Goal: Check status: Check status

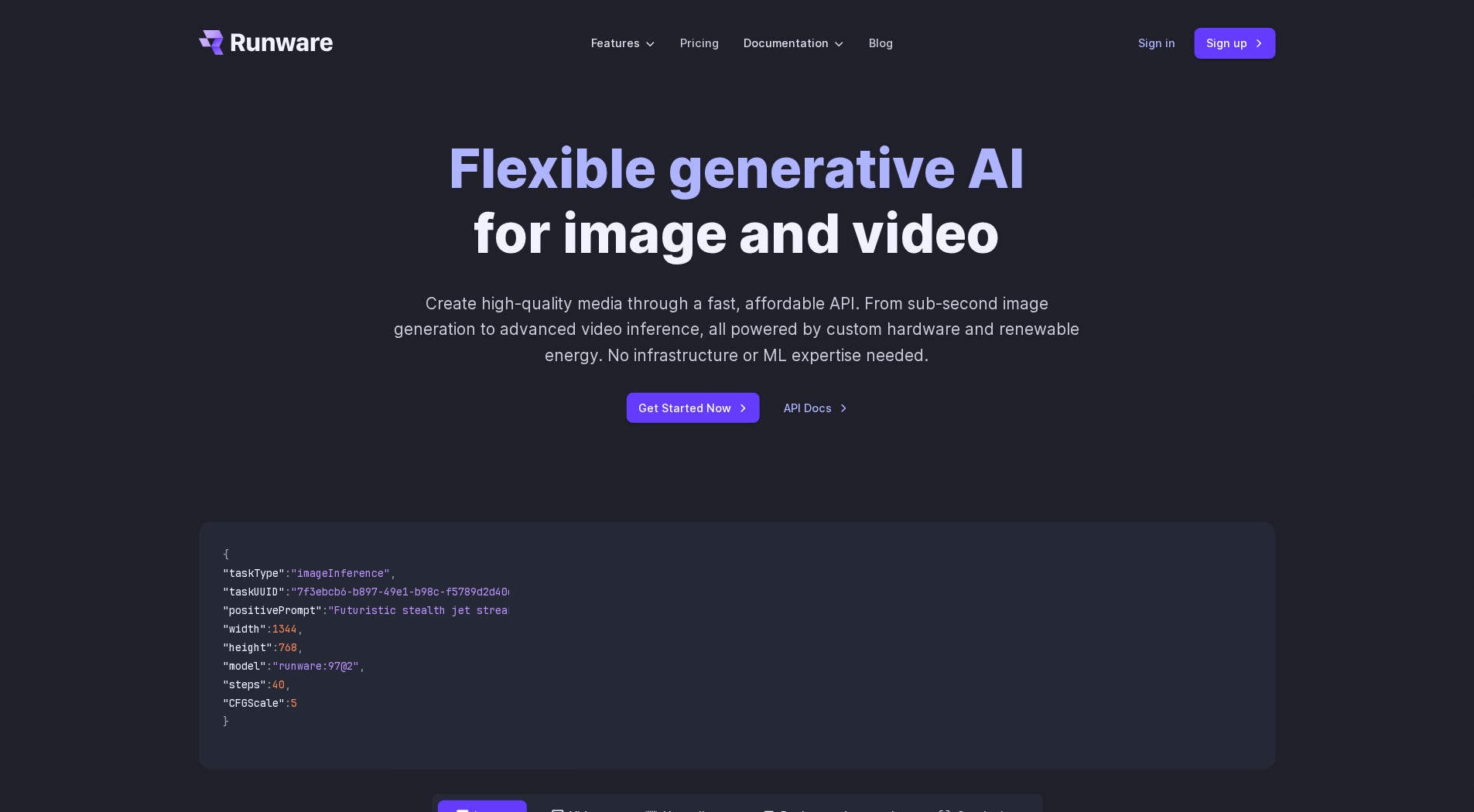
click at [1151, 41] on link "Sign in" at bounding box center [1157, 43] width 37 height 18
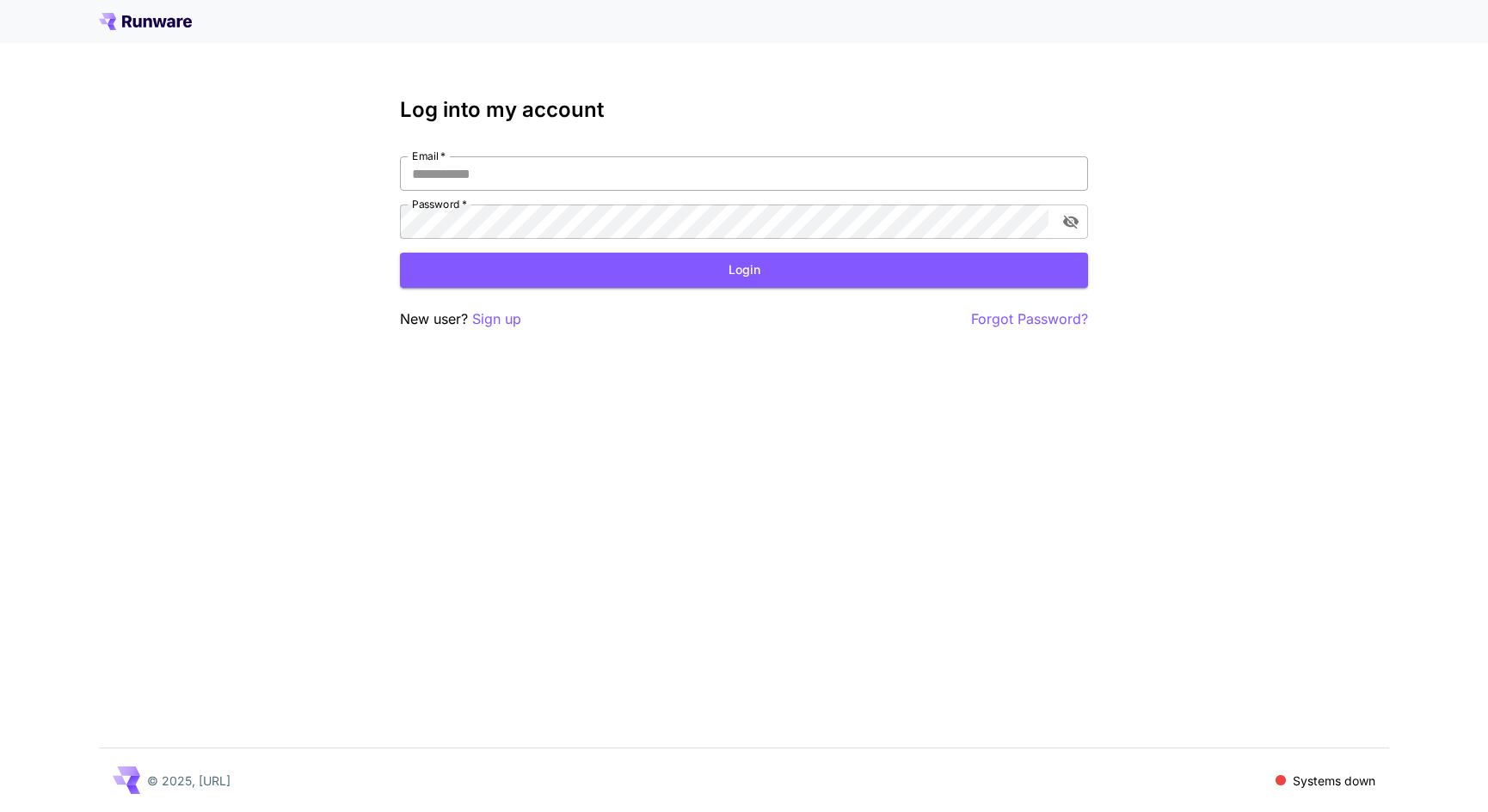
click at [707, 177] on input "Email   *" at bounding box center [744, 174] width 688 height 34
type input "**********"
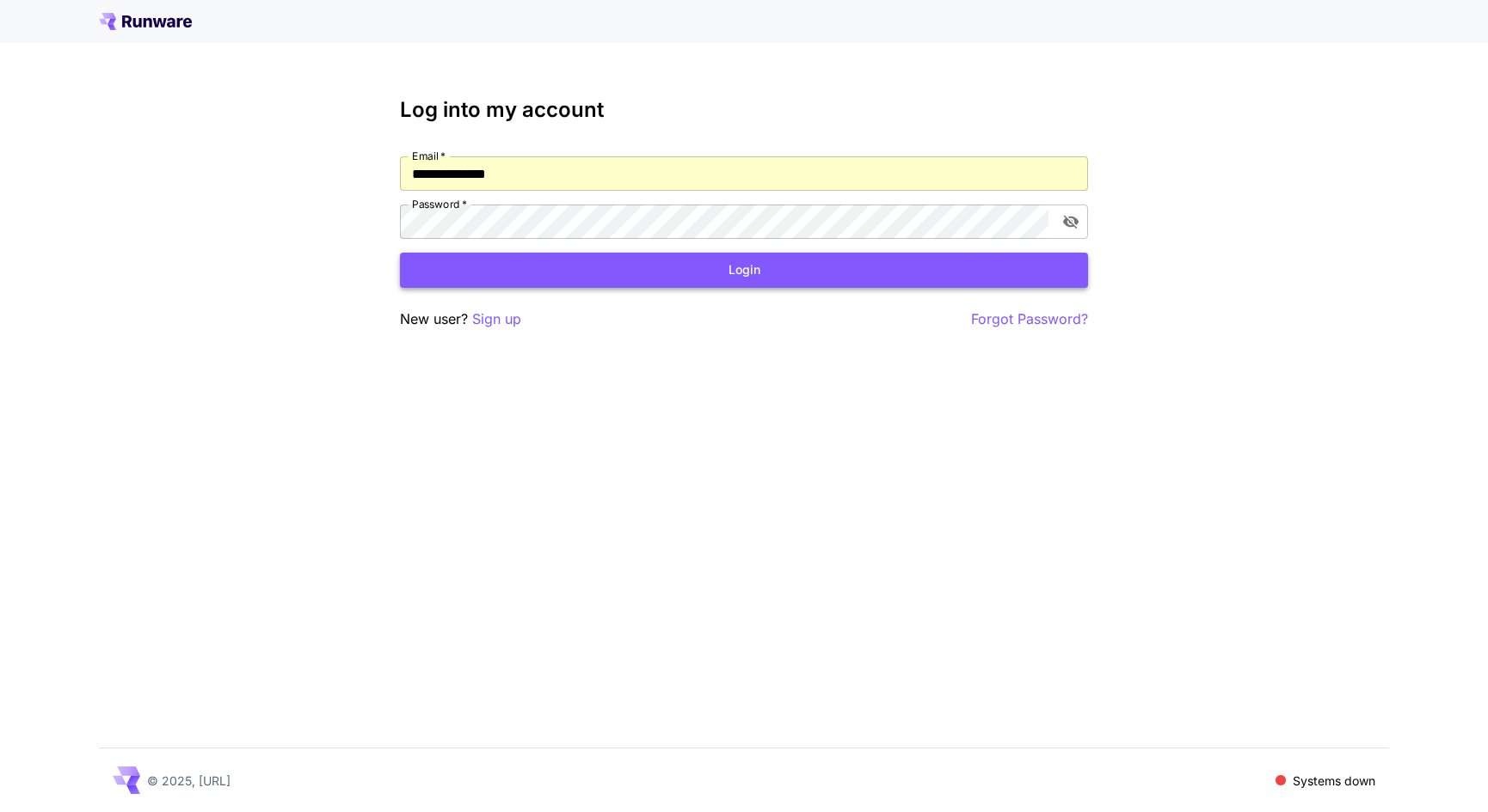
click at [649, 272] on button "Login" at bounding box center [744, 270] width 688 height 35
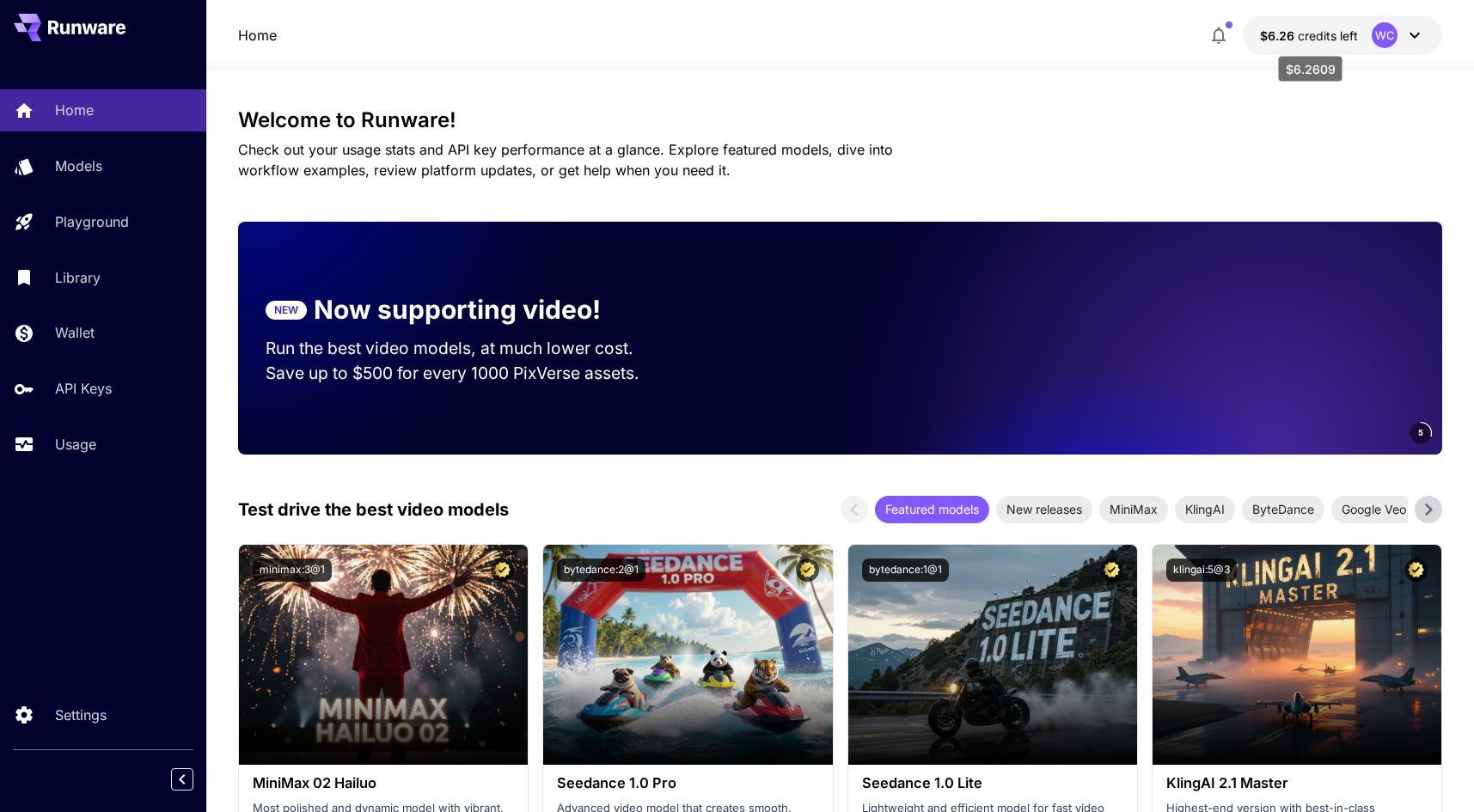
click at [1288, 32] on span "$6.26" at bounding box center [1280, 36] width 38 height 14
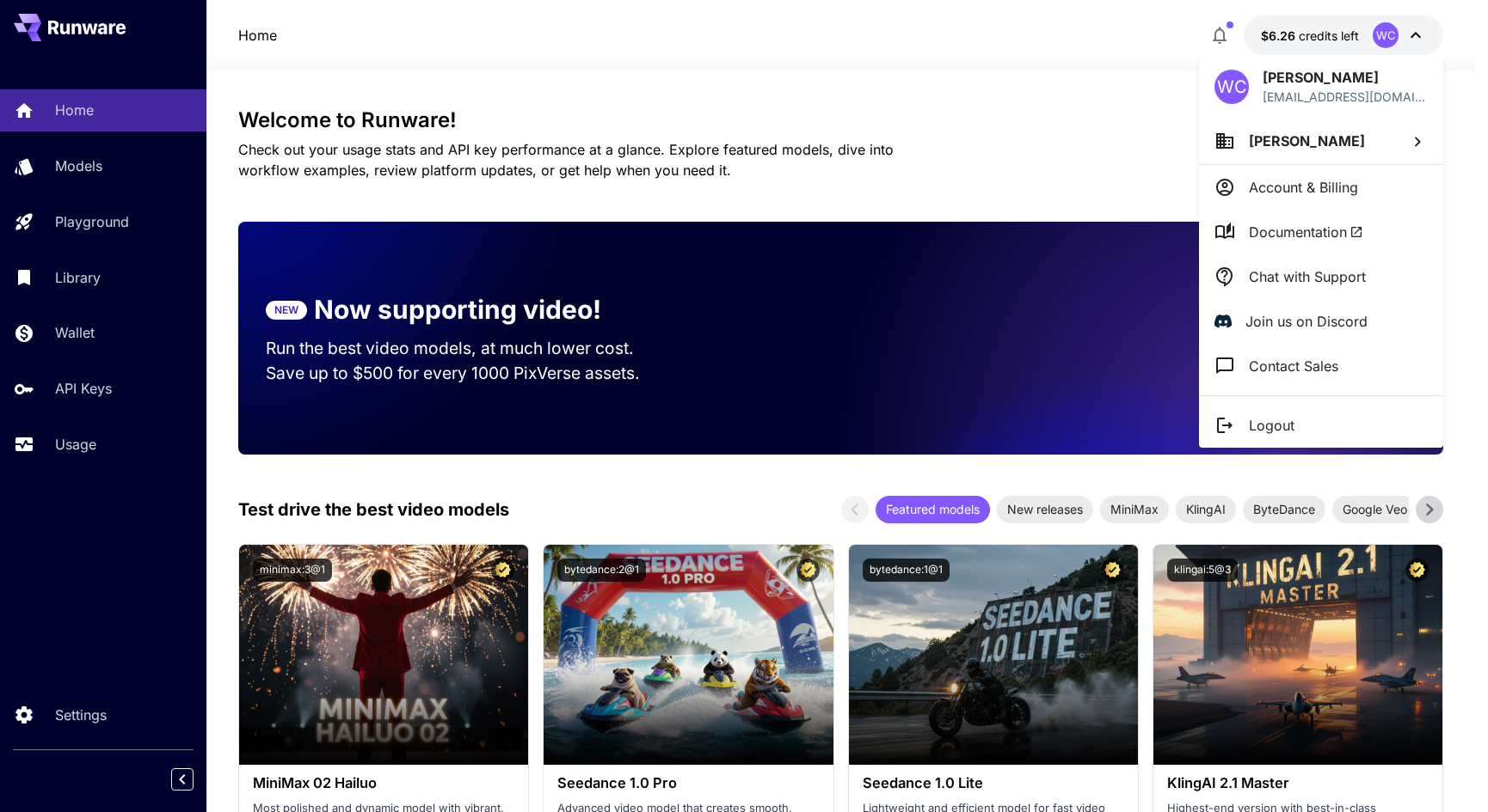
click at [1323, 34] on div at bounding box center [744, 406] width 1488 height 812
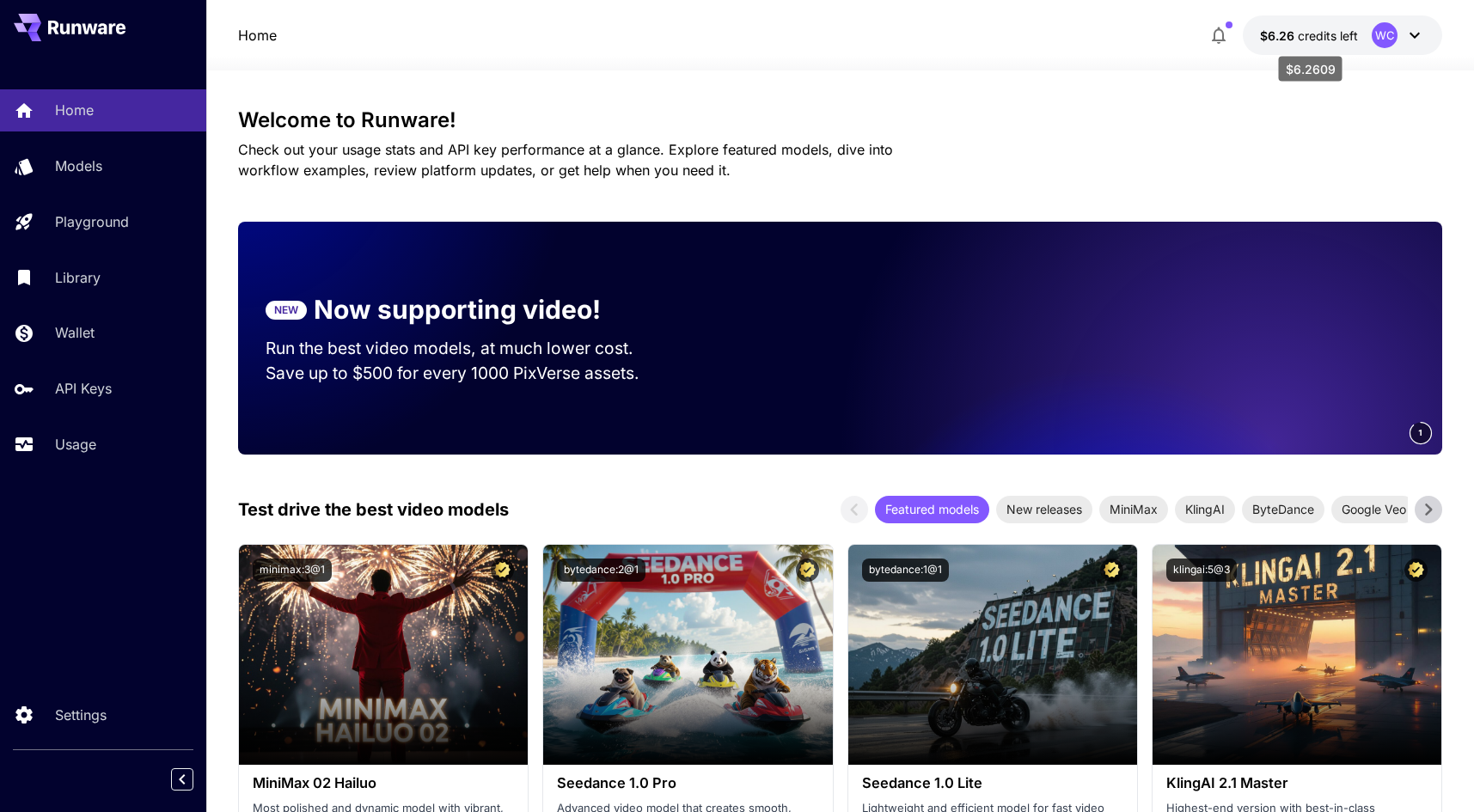
click at [1323, 34] on span "credits left" at bounding box center [1328, 36] width 60 height 14
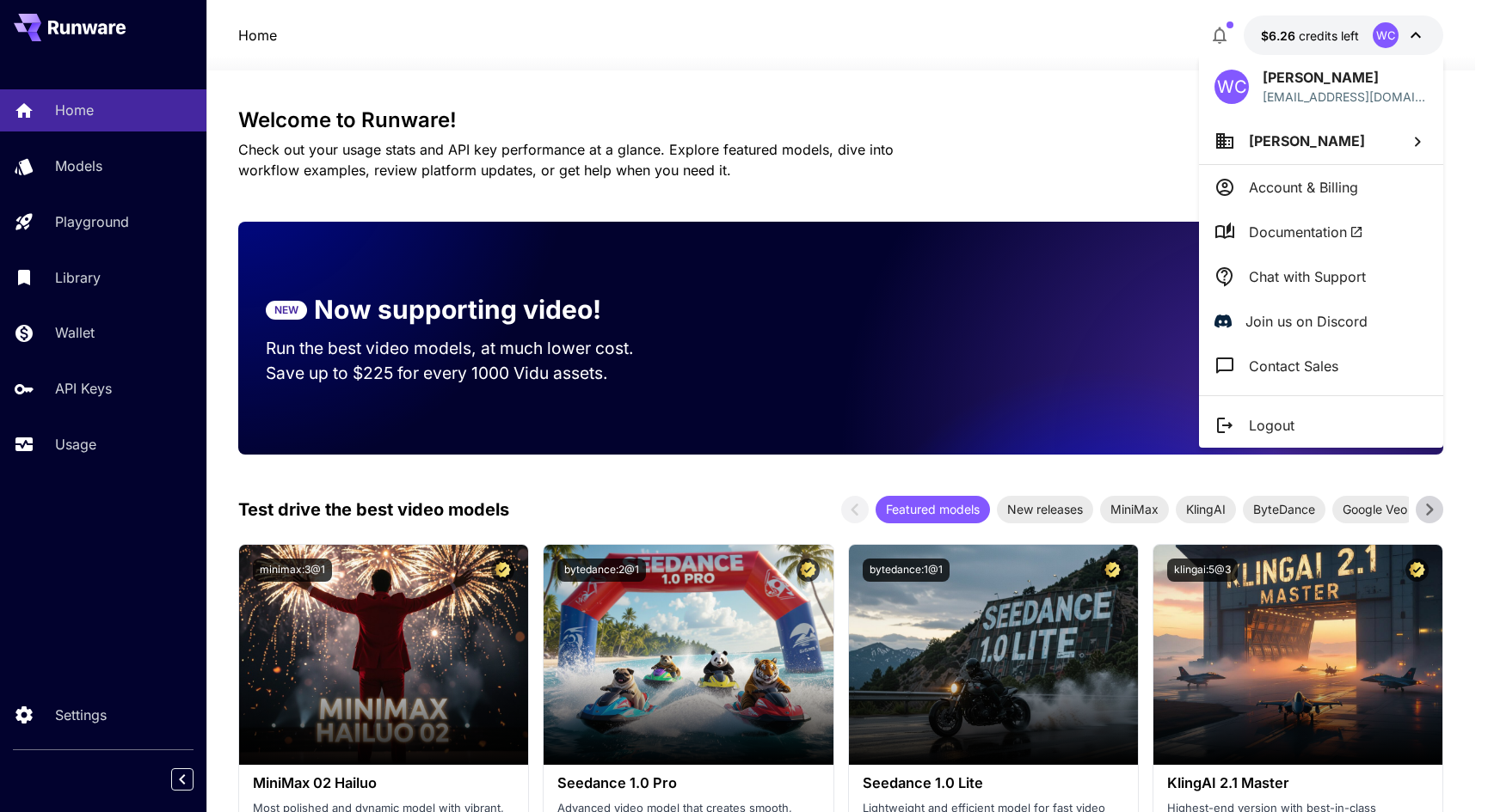
click at [104, 438] on div at bounding box center [744, 406] width 1488 height 812
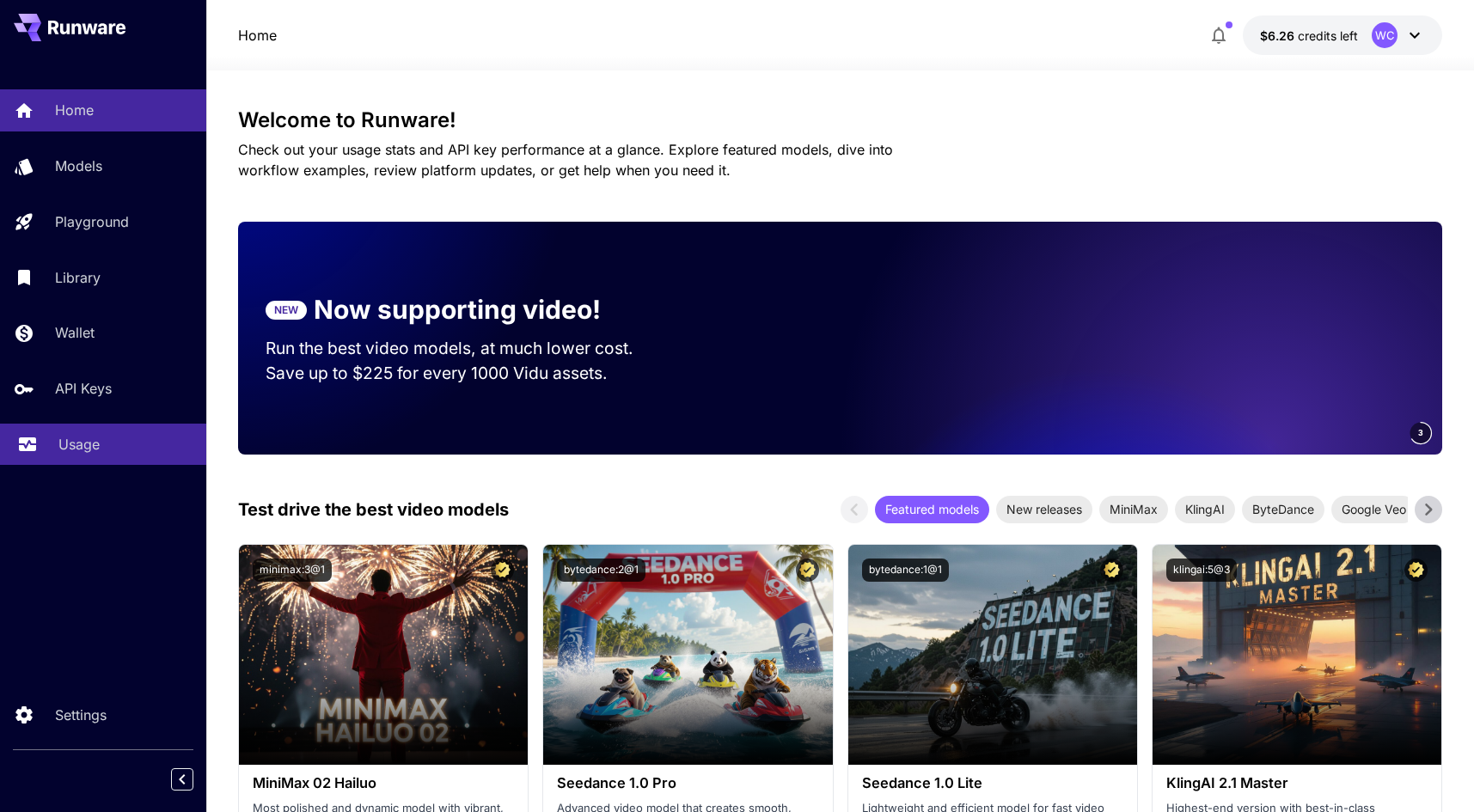
click at [96, 447] on p "Usage" at bounding box center [79, 444] width 41 height 21
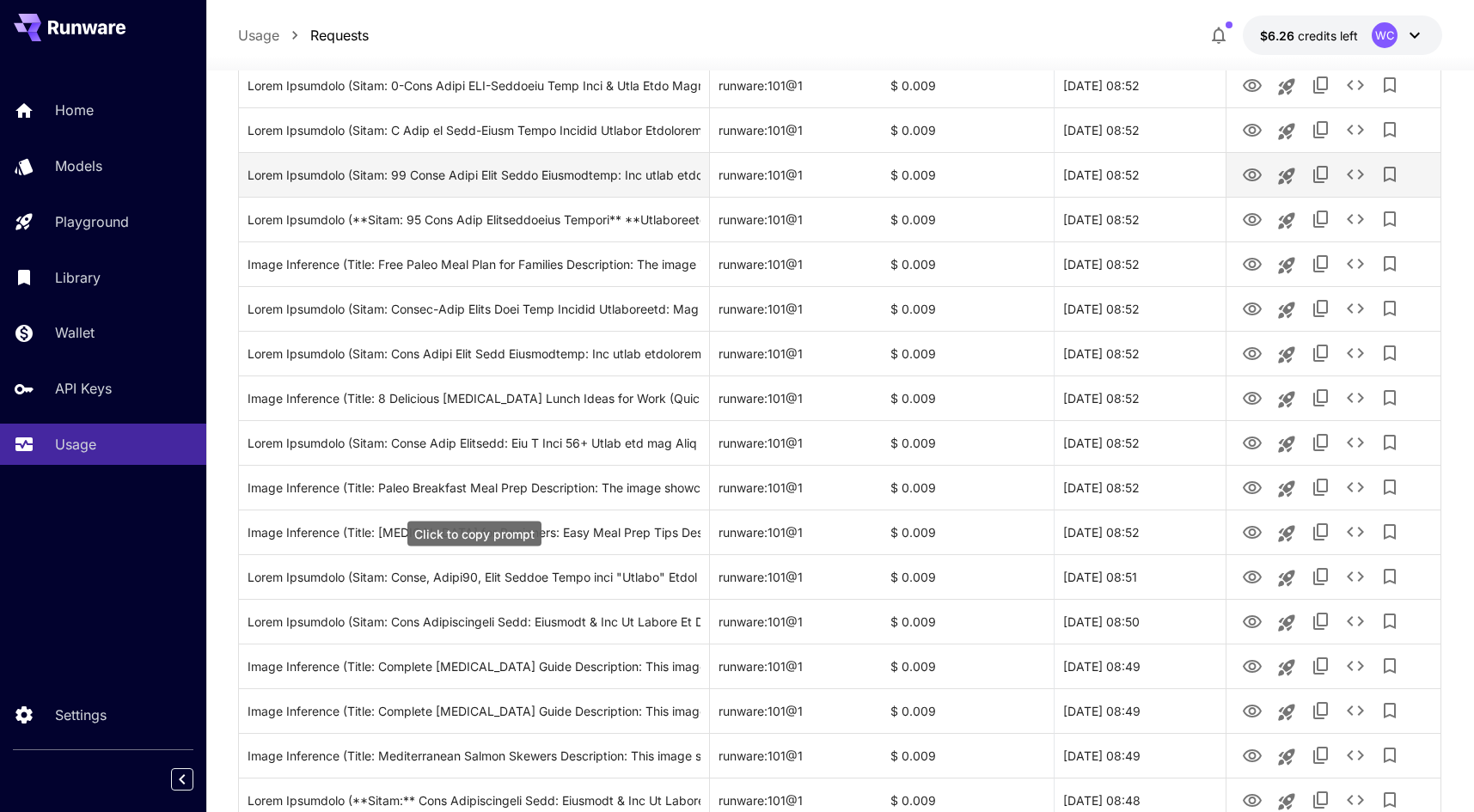
scroll to position [61, 0]
